Goal: Task Accomplishment & Management: Use online tool/utility

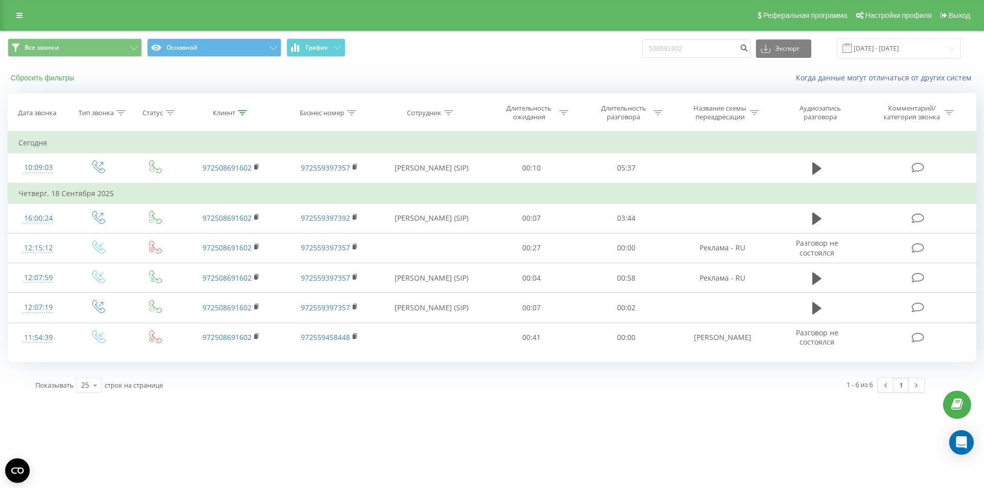
click at [44, 78] on button "Сбросить фильтры" at bounding box center [44, 77] width 72 height 9
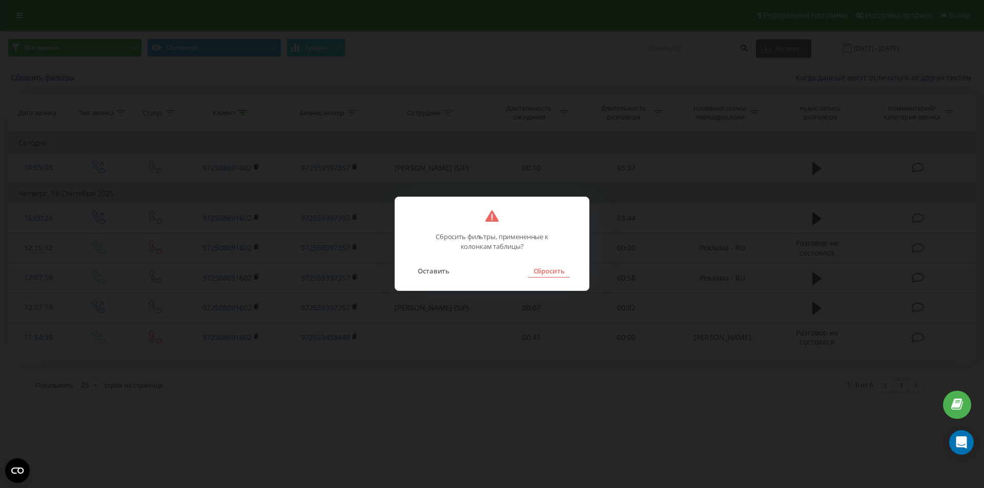
click at [552, 269] on button "Сбросить" at bounding box center [548, 270] width 41 height 13
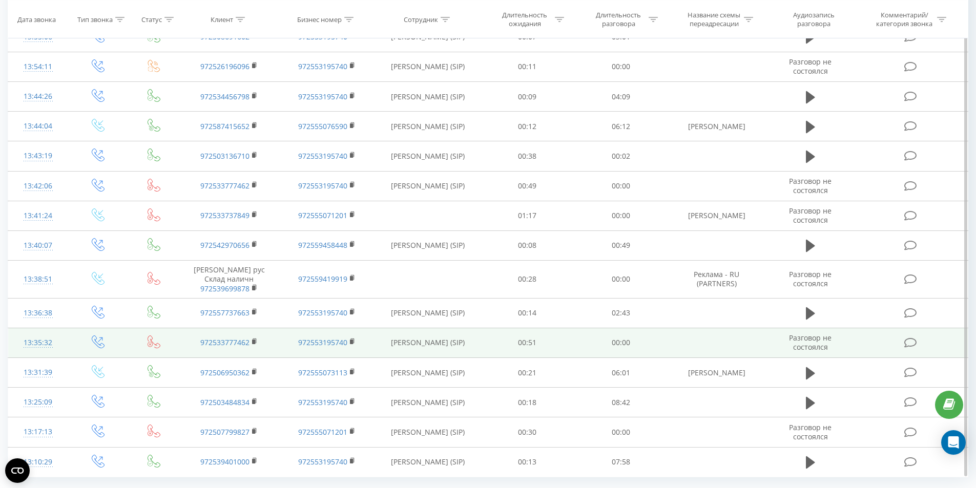
scroll to position [465, 0]
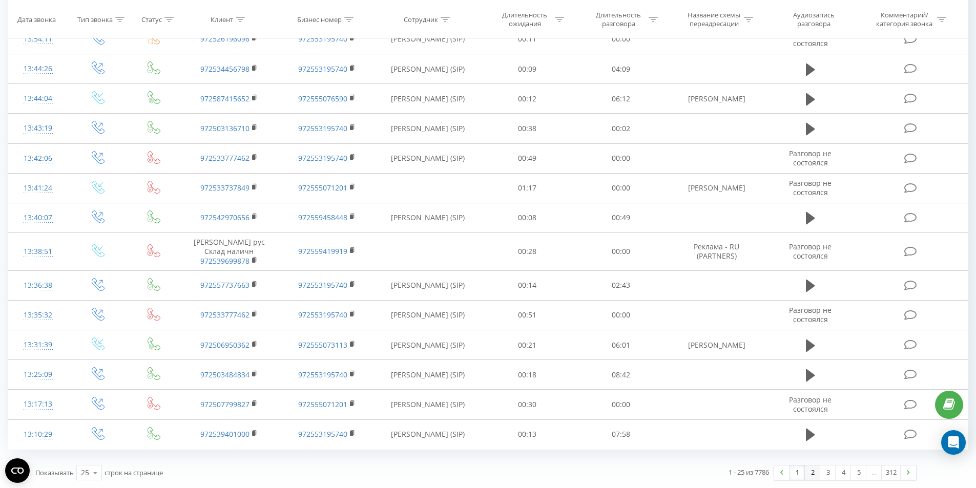
click at [811, 473] on link "2" at bounding box center [812, 473] width 15 height 14
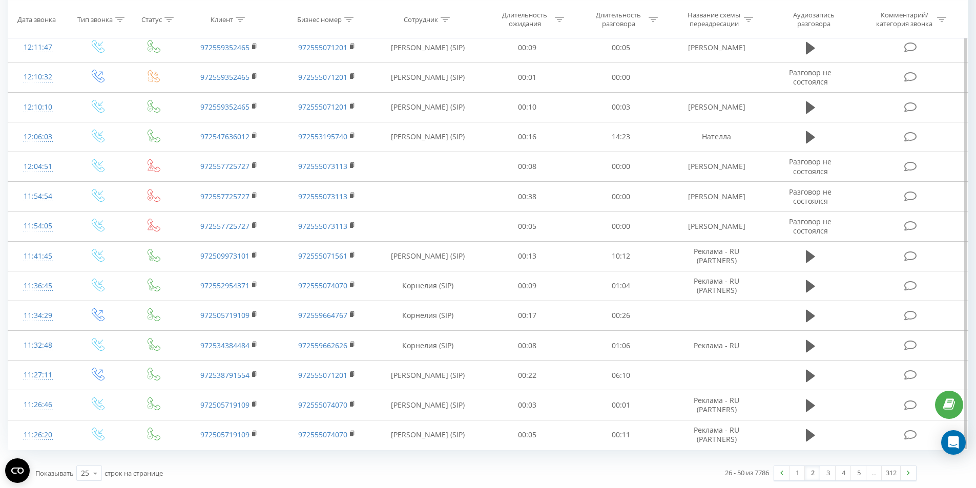
scroll to position [465, 0]
click at [828, 471] on link "3" at bounding box center [827, 473] width 15 height 14
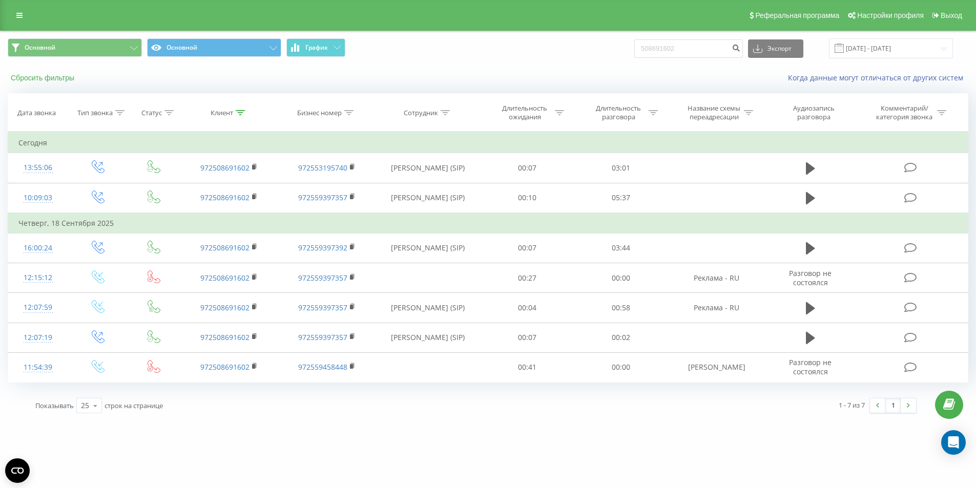
click at [48, 76] on button "Сбросить фильтры" at bounding box center [44, 77] width 72 height 9
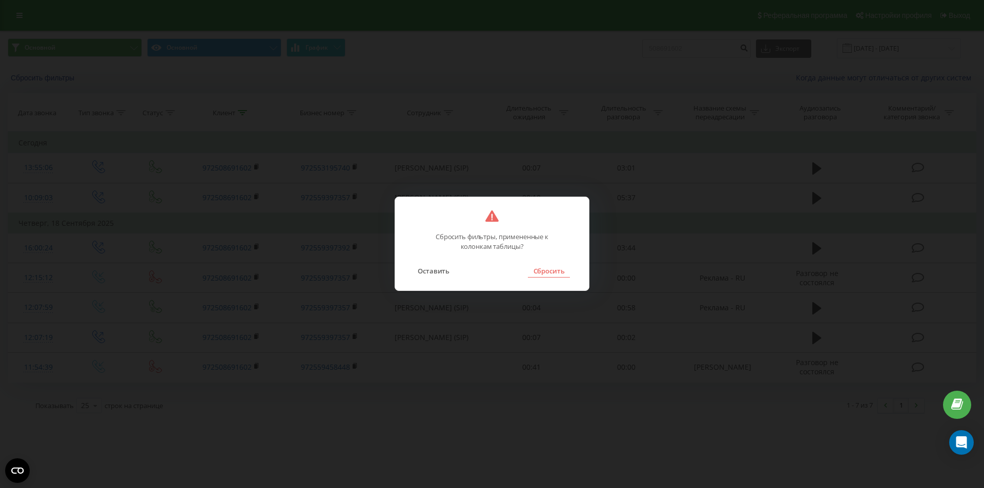
click at [547, 272] on button "Сбросить" at bounding box center [548, 270] width 41 height 13
